Goal: Task Accomplishment & Management: Manage account settings

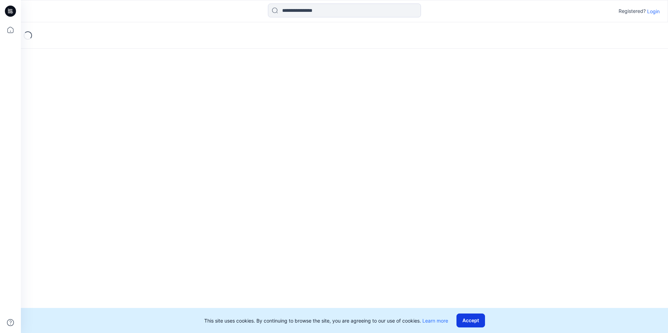
click at [476, 320] on button "Accept" at bounding box center [470, 320] width 29 height 14
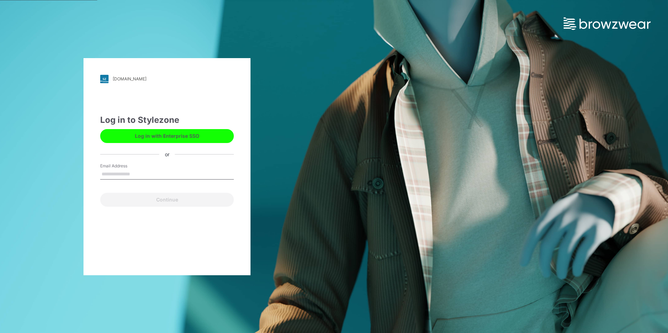
click at [135, 172] on input "Email Address" at bounding box center [167, 174] width 134 height 10
type input "**********"
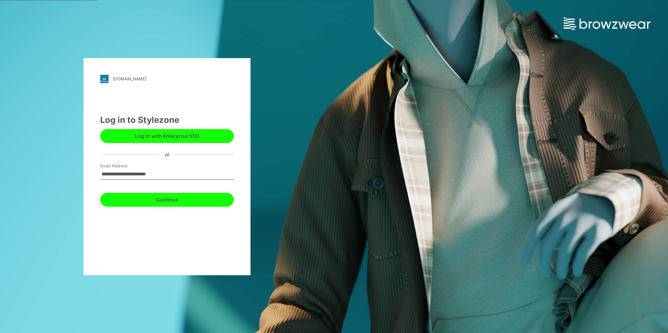
click at [147, 195] on button "Continue" at bounding box center [167, 200] width 134 height 14
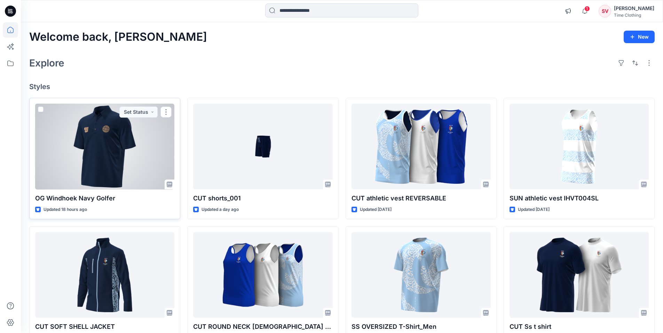
click at [105, 197] on p "OG Windhoek Navy Golfer" at bounding box center [104, 198] width 139 height 10
click at [103, 200] on p "OG Windhoek Navy Golfer" at bounding box center [104, 198] width 139 height 10
click at [100, 194] on p "OG Windhoek Navy Golfer" at bounding box center [104, 198] width 139 height 10
click at [109, 176] on div at bounding box center [104, 147] width 139 height 86
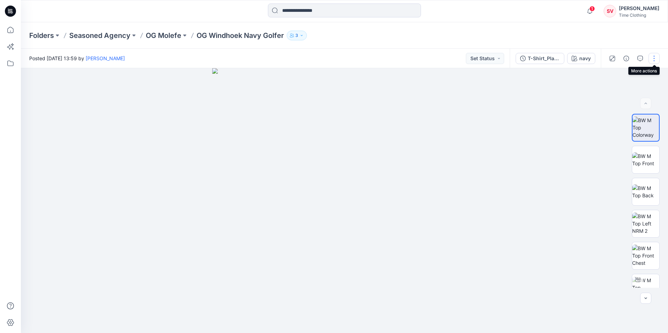
click at [657, 58] on button "button" at bounding box center [653, 58] width 11 height 11
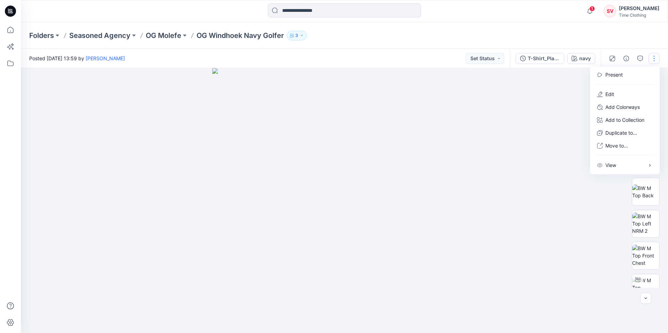
click at [278, 55] on div "Posted Tuesday, August 19, 2025 13:59 by Stuart Van Tonder Set Status" at bounding box center [265, 58] width 489 height 19
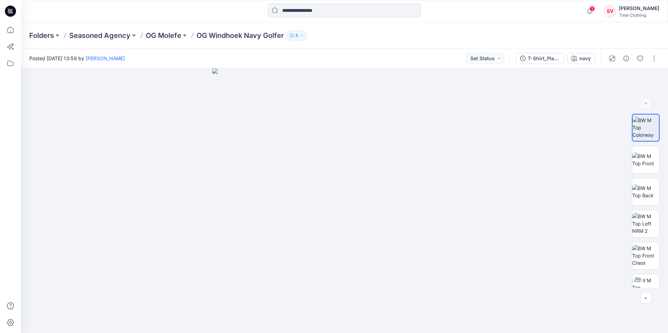
click at [292, 35] on icon "button" at bounding box center [292, 35] width 4 height 4
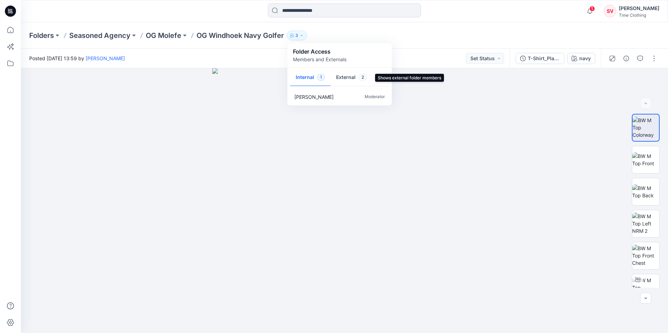
click at [349, 77] on button "External 2" at bounding box center [351, 78] width 42 height 18
click at [305, 79] on button "Internal 1" at bounding box center [310, 78] width 40 height 18
click at [242, 58] on div "Posted Tuesday, August 19, 2025 13:59 by Stuart Van Tonder Set Status" at bounding box center [265, 58] width 489 height 19
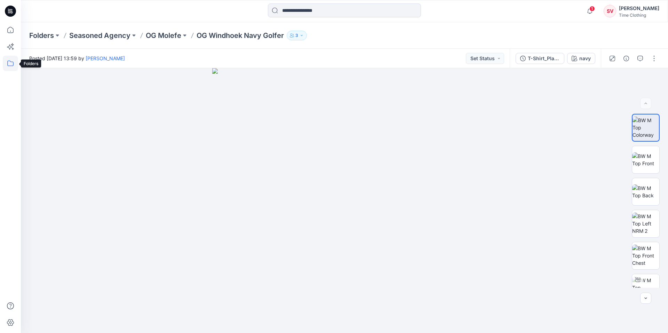
click at [11, 65] on icon at bounding box center [10, 63] width 15 height 15
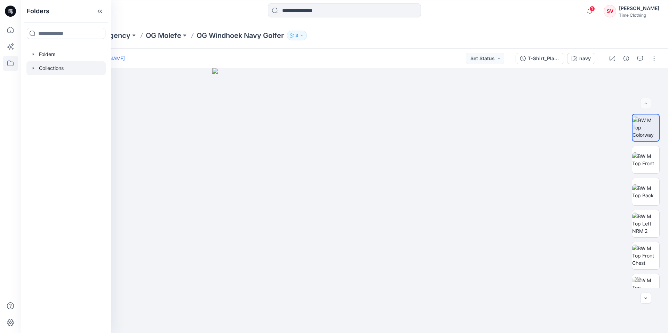
click at [50, 65] on div at bounding box center [65, 68] width 79 height 14
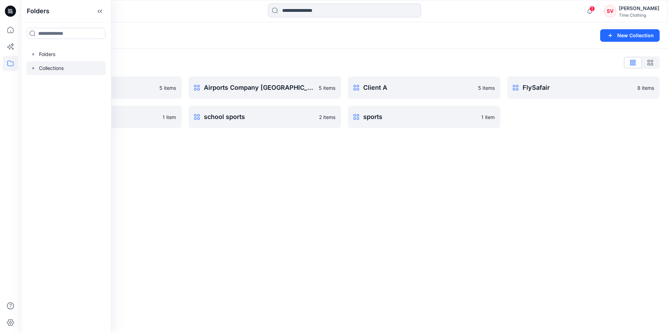
click at [158, 56] on div "Collections List AGCO 5 items Football aw24 1 item Airports Company South Afric…" at bounding box center [344, 93] width 647 height 88
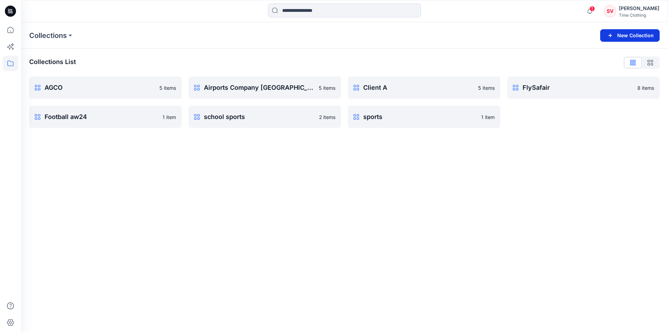
click at [626, 37] on button "New Collection" at bounding box center [629, 35] width 59 height 13
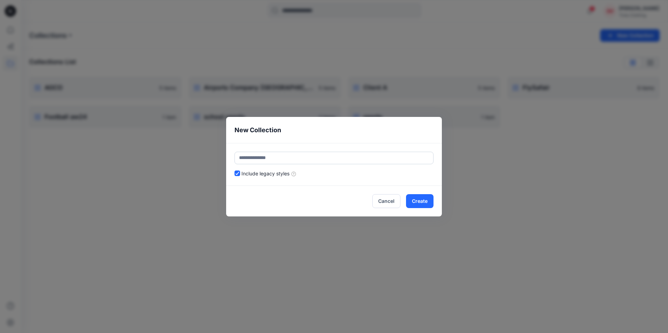
click at [289, 158] on input "text" at bounding box center [333, 158] width 199 height 13
click at [391, 196] on button "Cancel" at bounding box center [386, 201] width 28 height 14
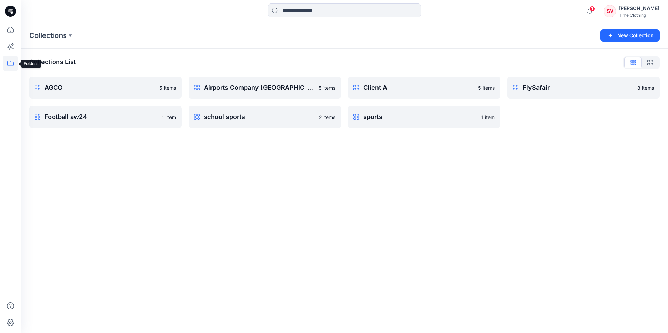
click at [11, 64] on icon at bounding box center [10, 63] width 15 height 15
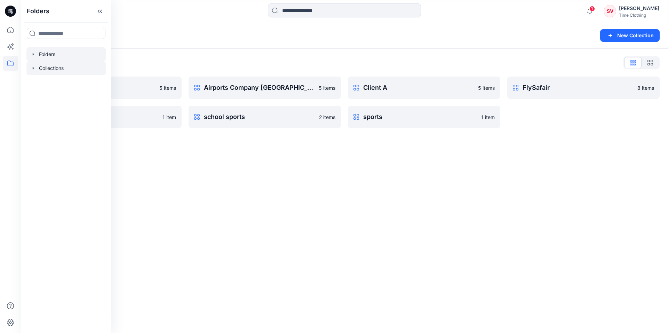
click at [53, 56] on div at bounding box center [65, 54] width 79 height 14
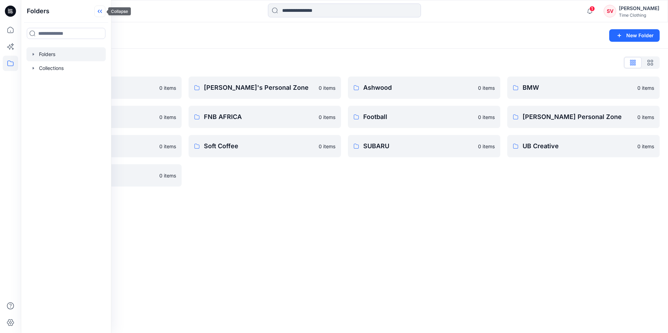
click at [101, 11] on icon at bounding box center [99, 11] width 11 height 11
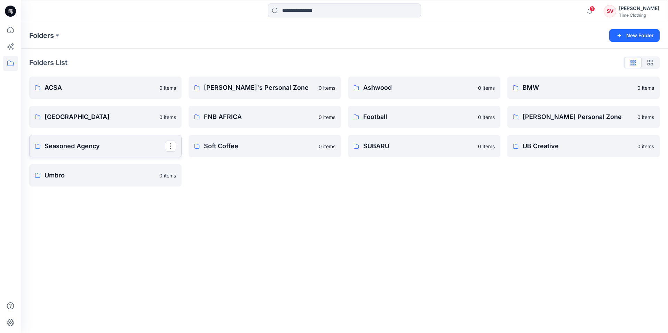
click at [89, 138] on link "Seasoned Agency" at bounding box center [105, 146] width 152 height 22
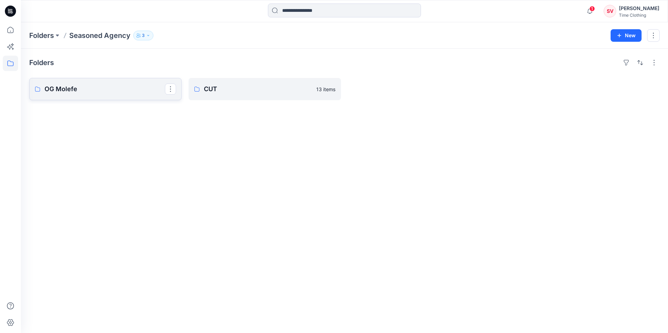
click at [97, 91] on p "OG Molefe" at bounding box center [105, 89] width 120 height 10
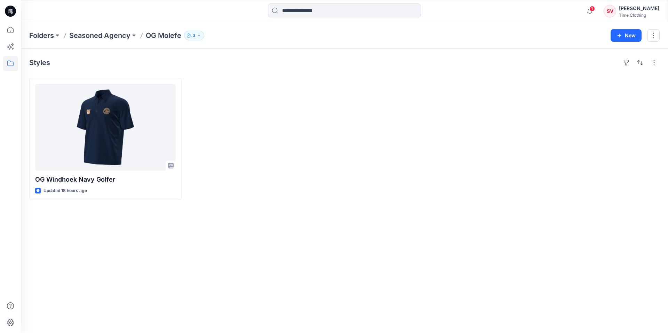
click at [196, 35] on button "3" at bounding box center [194, 36] width 20 height 10
click at [10, 61] on icon at bounding box center [10, 63] width 15 height 15
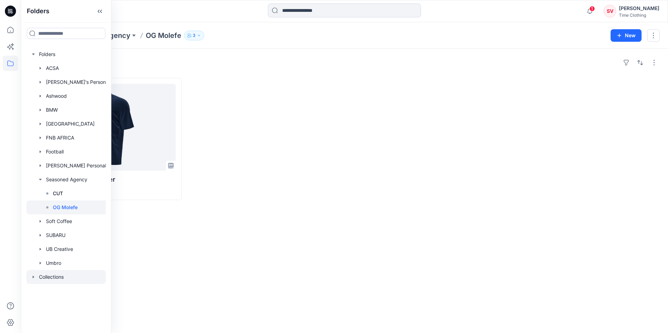
click at [59, 275] on div at bounding box center [65, 277] width 79 height 14
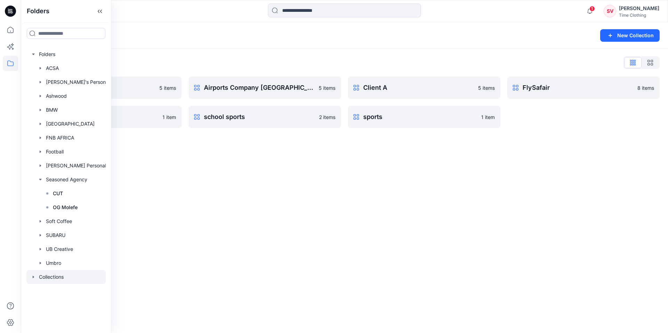
click at [231, 172] on div "Collections New Collection Collections List AGCO 5 items Football aw24 1 item A…" at bounding box center [344, 177] width 647 height 311
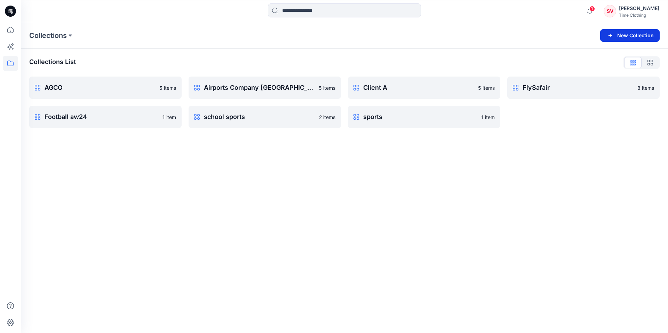
click at [631, 36] on button "New Collection" at bounding box center [629, 35] width 59 height 13
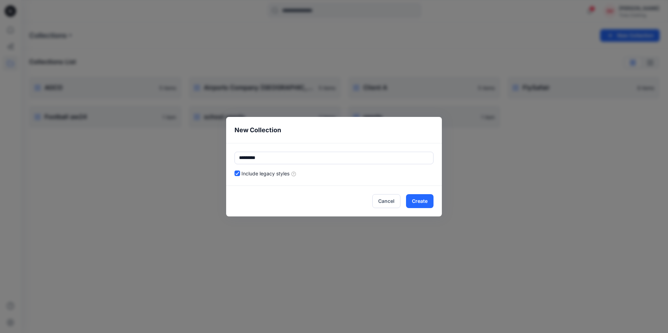
type input "*********"
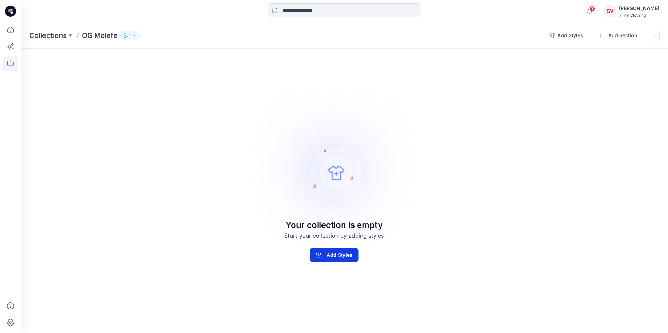
click at [348, 257] on button "Add Styles" at bounding box center [334, 255] width 49 height 14
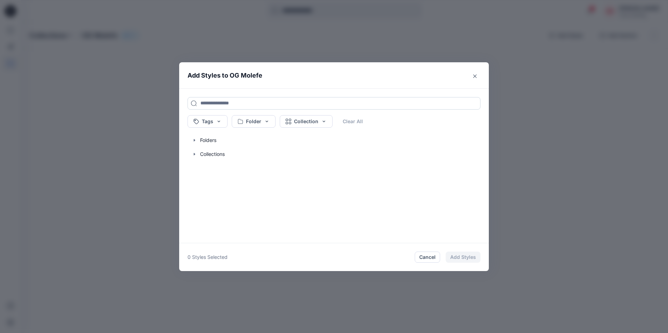
click at [280, 98] on input at bounding box center [333, 103] width 293 height 13
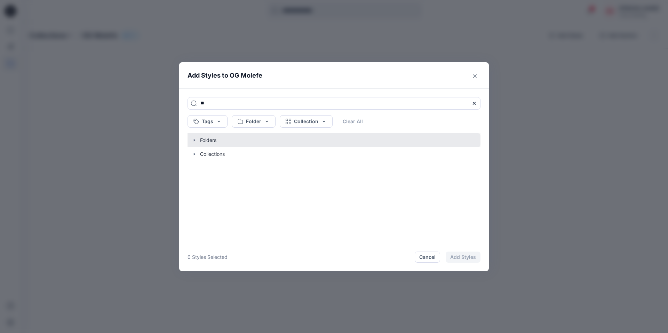
type input "**"
click at [223, 139] on button "button" at bounding box center [330, 140] width 300 height 14
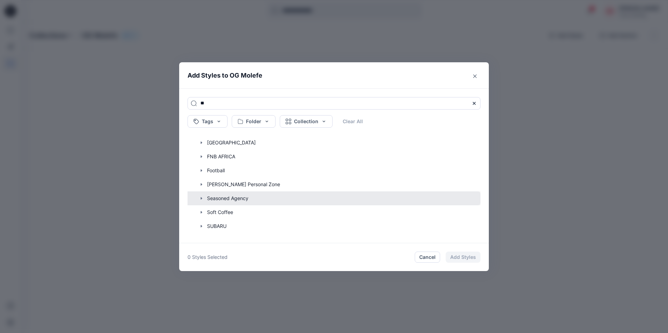
scroll to position [93, 0]
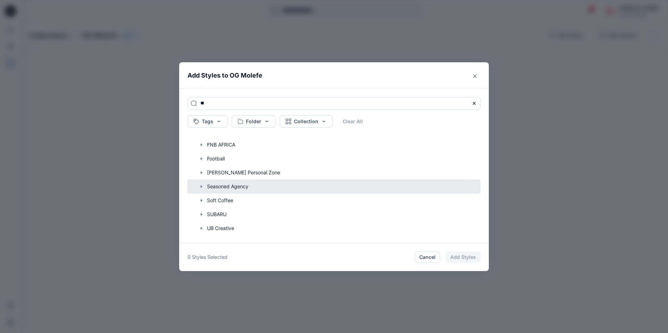
click at [245, 187] on button "button" at bounding box center [330, 186] width 300 height 14
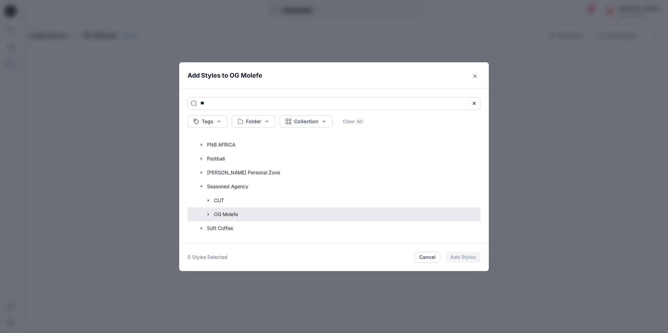
click at [238, 214] on button "button" at bounding box center [330, 214] width 300 height 14
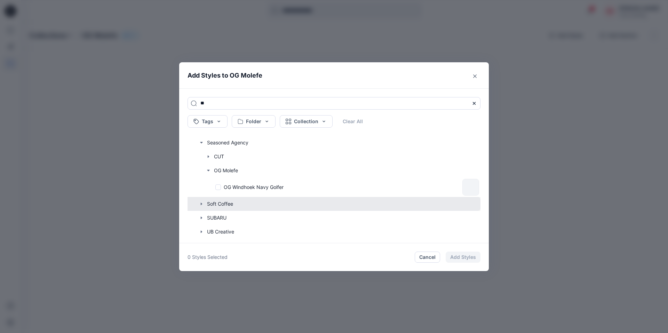
scroll to position [139, 0]
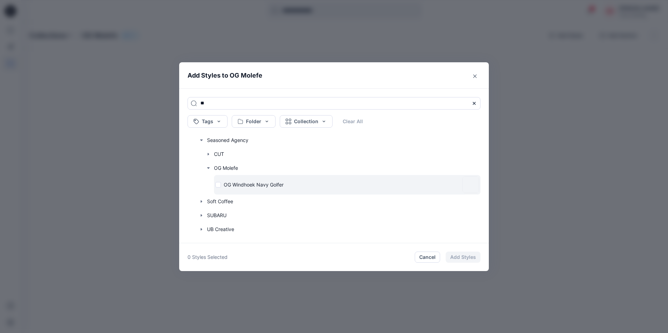
click at [271, 183] on p "OG Windhoek Navy Golfer" at bounding box center [254, 184] width 60 height 7
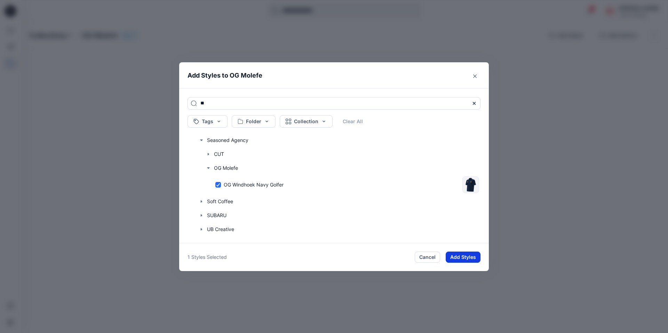
click at [452, 260] on button "Add Styles" at bounding box center [463, 256] width 35 height 11
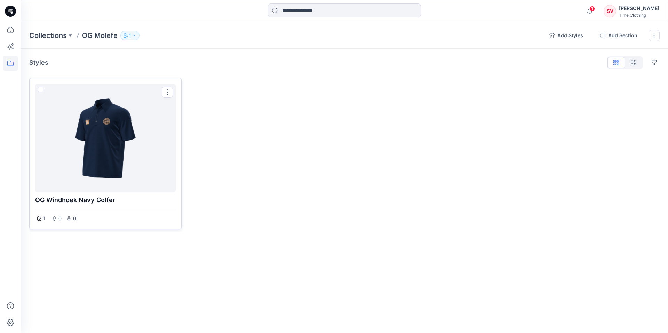
click at [131, 106] on div at bounding box center [105, 138] width 135 height 103
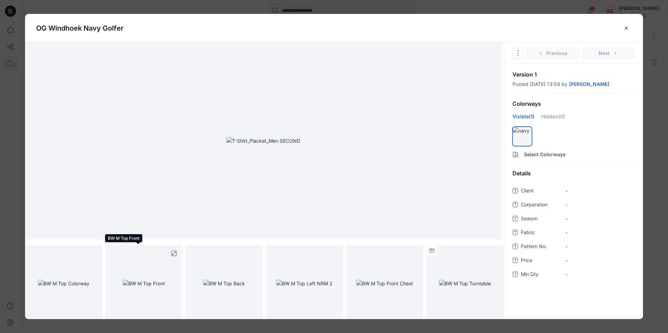
click at [147, 280] on img at bounding box center [144, 283] width 42 height 7
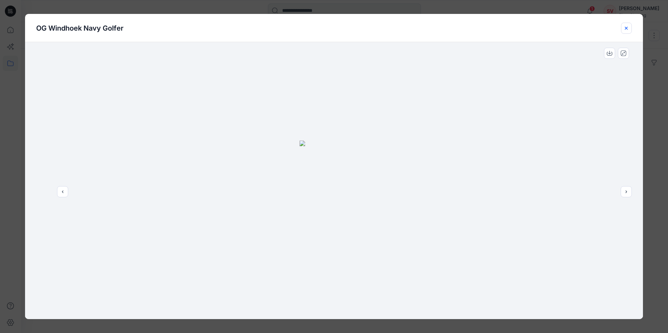
click at [627, 27] on icon "close-btn" at bounding box center [626, 27] width 3 height 3
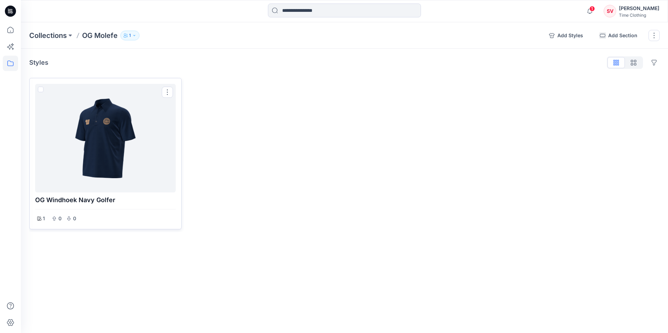
click at [126, 144] on div at bounding box center [105, 138] width 135 height 103
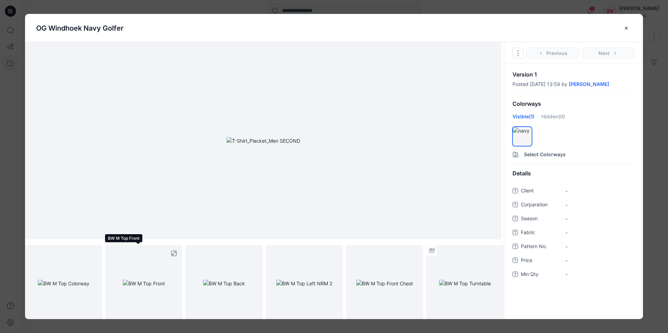
click at [147, 280] on img at bounding box center [144, 283] width 42 height 7
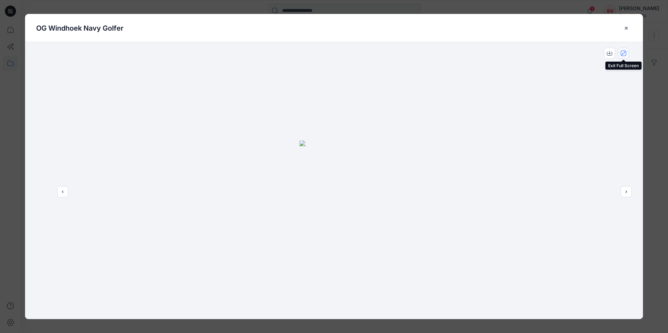
click at [627, 56] on button "close-full-preview" at bounding box center [623, 53] width 11 height 11
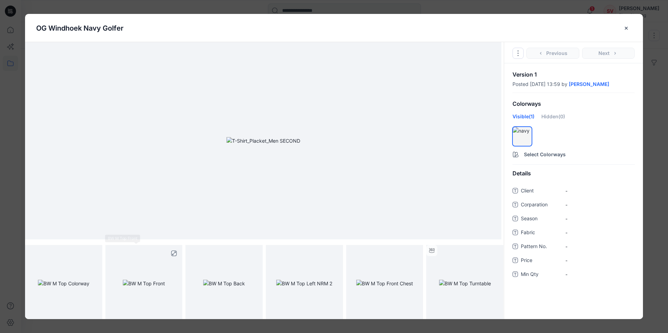
click at [149, 287] on img at bounding box center [144, 283] width 42 height 7
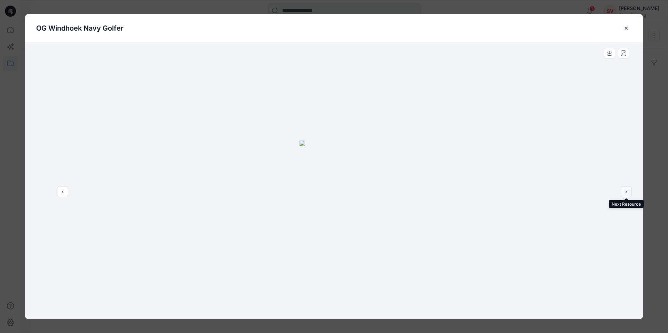
click at [627, 192] on icon "next" at bounding box center [626, 192] width 6 height 6
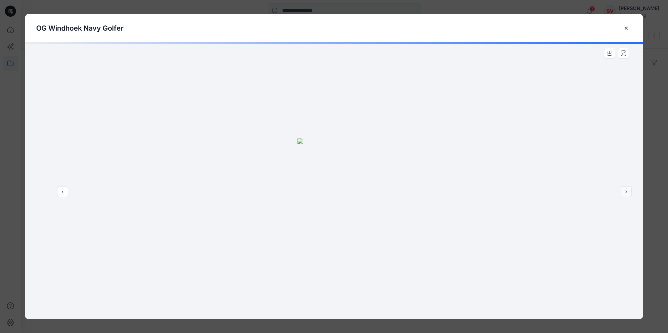
click at [627, 192] on icon "next" at bounding box center [626, 192] width 6 height 6
drag, startPoint x: 314, startPoint y: 189, endPoint x: 330, endPoint y: 186, distance: 16.2
click at [256, 187] on img at bounding box center [333, 180] width 277 height 277
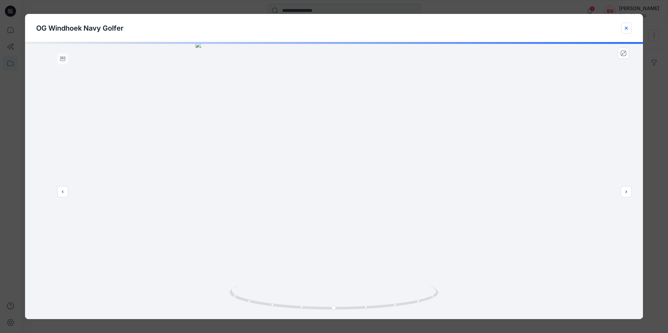
click at [628, 28] on icon "close-btn" at bounding box center [626, 28] width 6 height 6
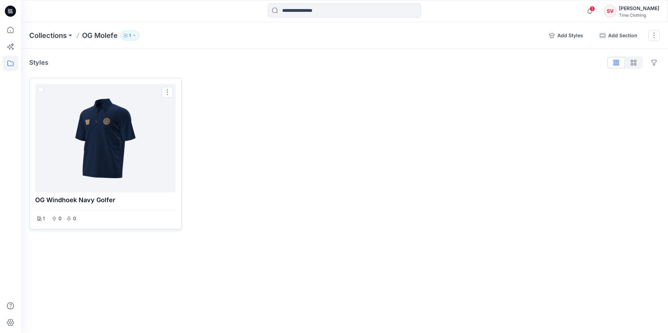
click at [37, 199] on p "OG Windhoek Navy Golfer" at bounding box center [105, 200] width 141 height 10
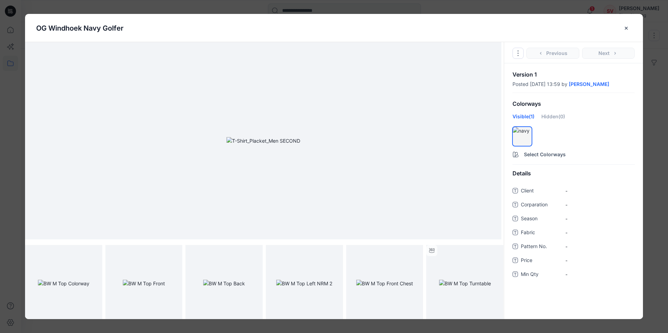
drag, startPoint x: 36, startPoint y: 30, endPoint x: 90, endPoint y: 33, distance: 54.4
click at [90, 33] on div "OG Windhoek Navy Golfer" at bounding box center [333, 28] width 595 height 28
click at [96, 32] on p "OG Windhoek Navy Golfer" at bounding box center [79, 28] width 87 height 10
click at [97, 32] on p "OG Windhoek Navy Golfer" at bounding box center [79, 28] width 87 height 10
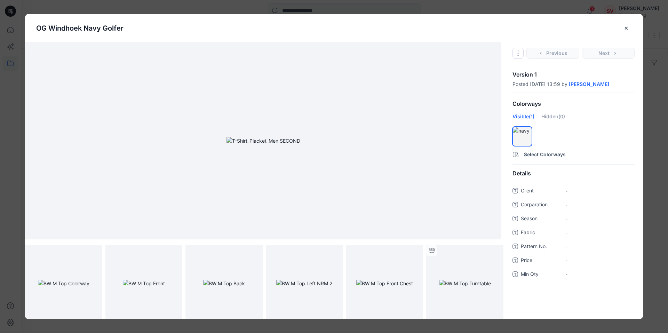
click at [625, 25] on button "close-btn" at bounding box center [626, 28] width 11 height 11
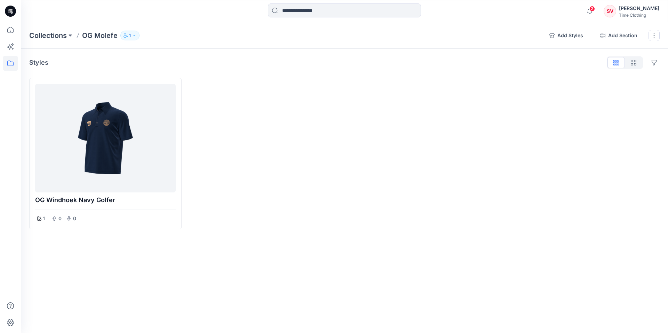
click at [256, 165] on div at bounding box center [264, 153] width 152 height 151
drag, startPoint x: 306, startPoint y: 221, endPoint x: 298, endPoint y: 218, distance: 8.8
click at [303, 221] on div at bounding box center [264, 153] width 152 height 151
click at [124, 154] on div at bounding box center [105, 138] width 135 height 103
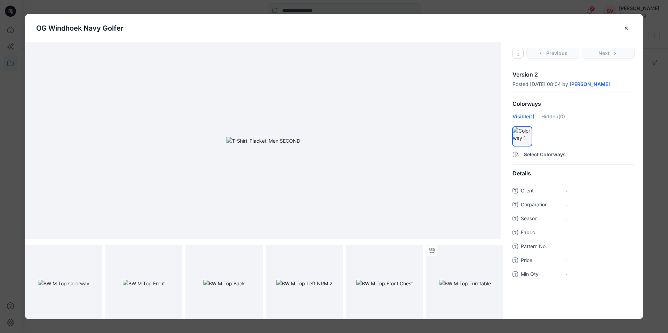
click at [624, 30] on button "close-btn" at bounding box center [626, 28] width 11 height 11
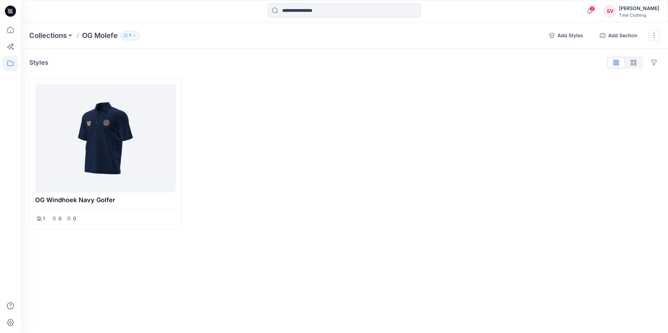
click at [138, 35] on button "1" at bounding box center [129, 36] width 19 height 10
click at [212, 59] on icon "button" at bounding box center [214, 57] width 6 height 6
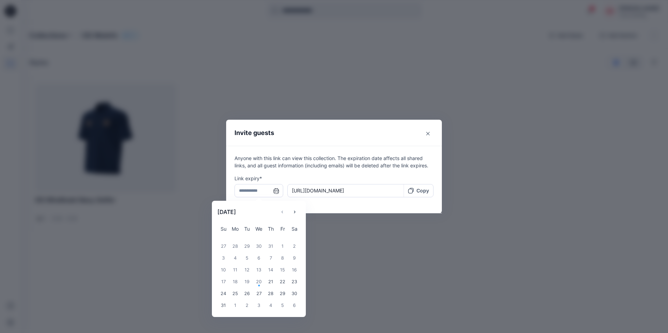
click at [267, 194] on input "text" at bounding box center [258, 190] width 49 height 13
click at [283, 306] on div "5" at bounding box center [282, 305] width 12 height 12
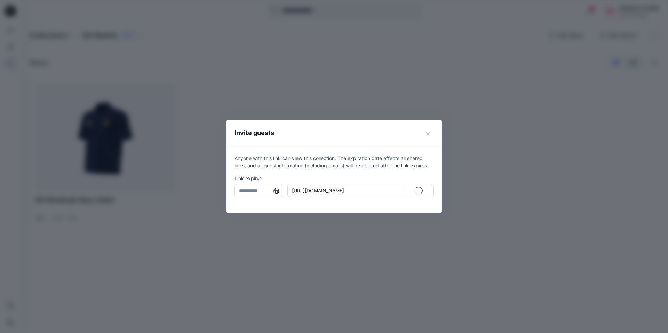
type input "**********"
click at [418, 191] on p "Copy" at bounding box center [422, 190] width 13 height 7
drag, startPoint x: 579, startPoint y: 108, endPoint x: 589, endPoint y: 75, distance: 34.6
click at [582, 103] on div "**********" at bounding box center [334, 166] width 668 height 333
